Goal: Transaction & Acquisition: Purchase product/service

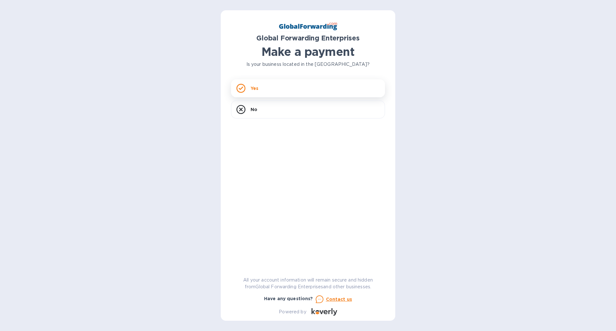
click at [255, 91] on p "Yes" at bounding box center [255, 88] width 8 height 6
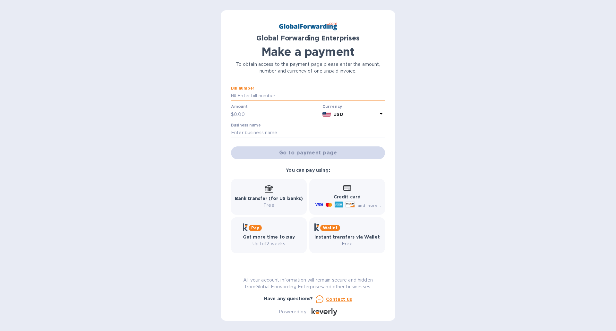
drag, startPoint x: 256, startPoint y: 91, endPoint x: 260, endPoint y: 95, distance: 6.4
click at [260, 95] on input "text" at bounding box center [310, 96] width 149 height 10
paste input "79640767"
type input "79640767"
click at [268, 114] on input "text" at bounding box center [277, 114] width 86 height 10
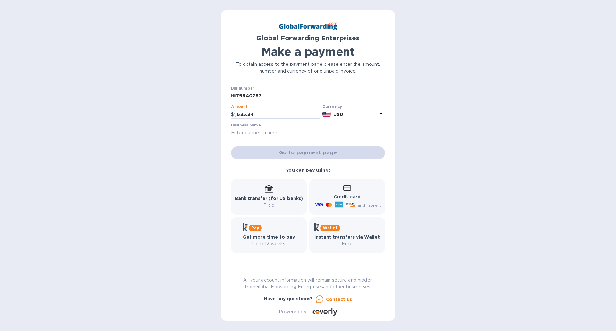
type input "1,635.34"
click at [286, 134] on input "text" at bounding box center [308, 133] width 154 height 10
type input "[PERSON_NAME]"
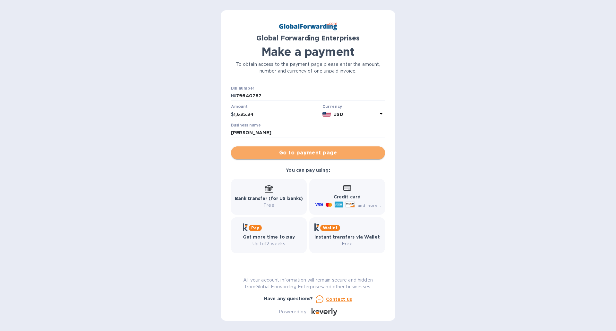
click at [286, 153] on span "Go to payment page" at bounding box center [308, 153] width 144 height 8
